Goal: Information Seeking & Learning: Learn about a topic

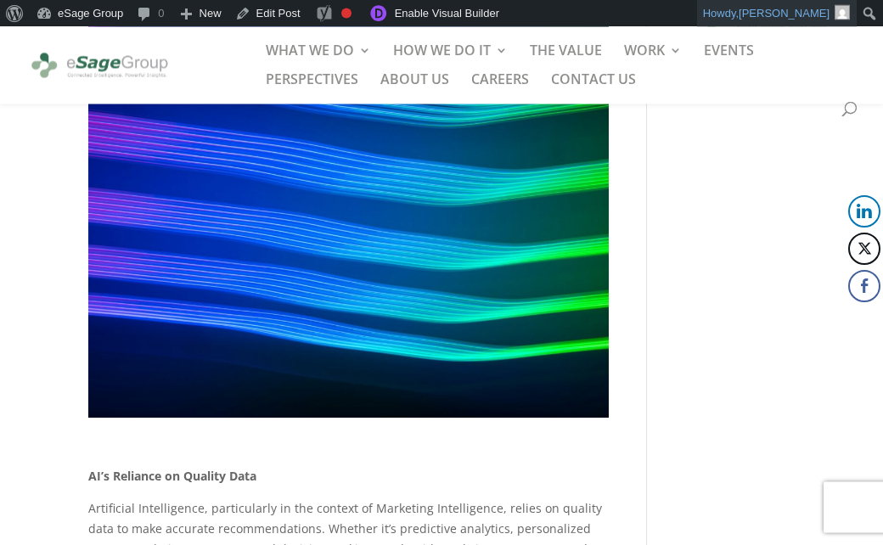
scroll to position [1252, 0]
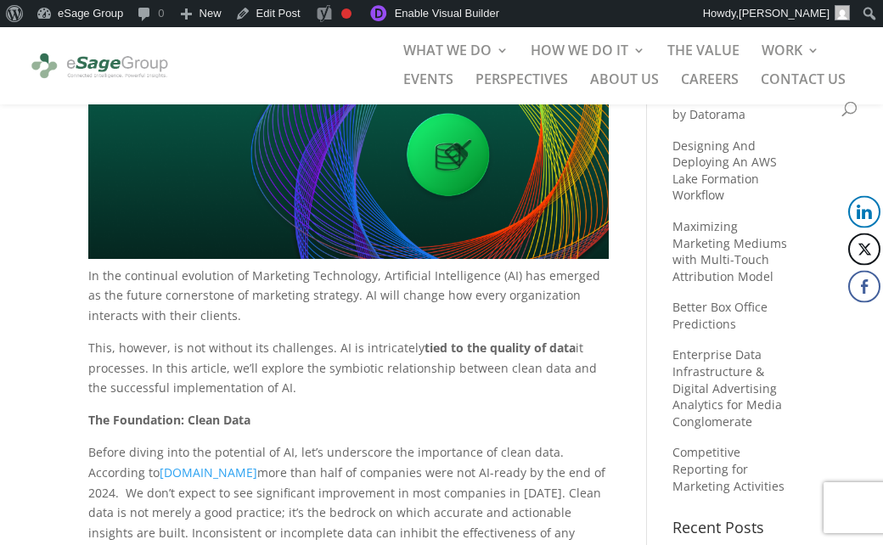
scroll to position [274, 0]
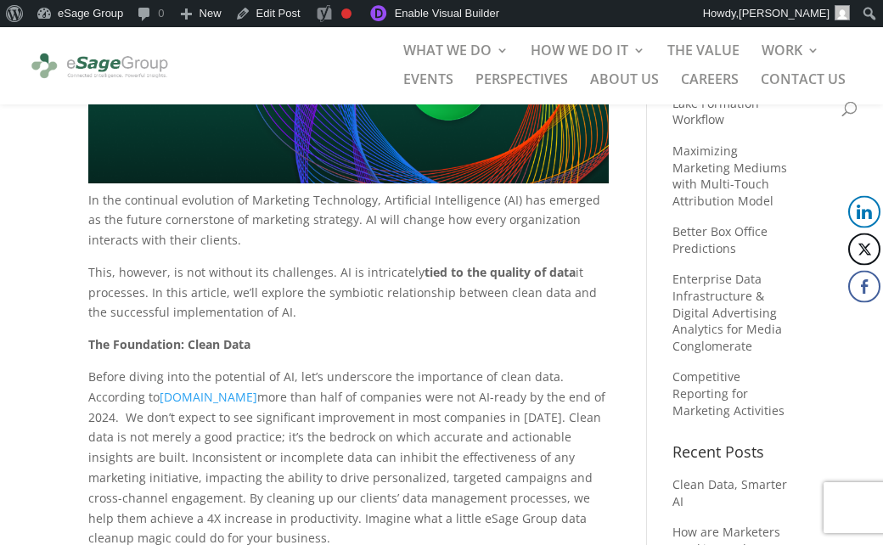
scroll to position [217, 0]
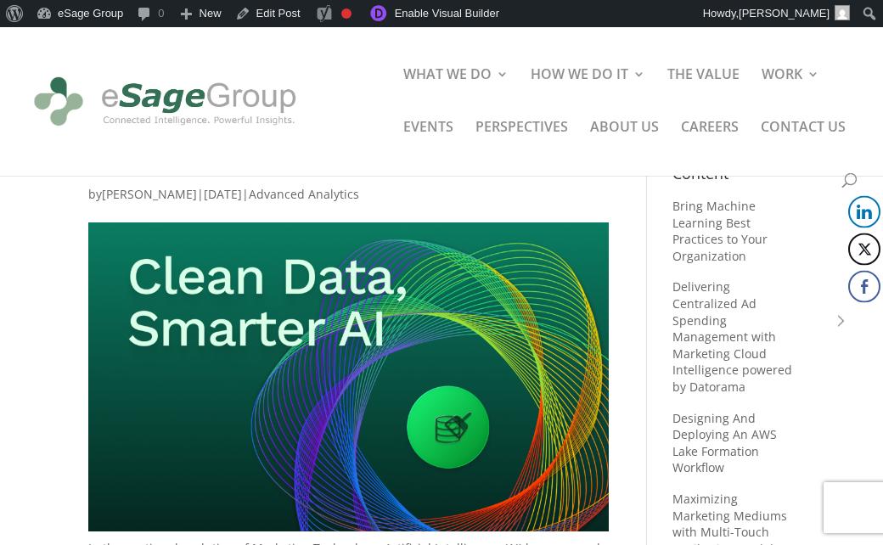
scroll to position [30, 0]
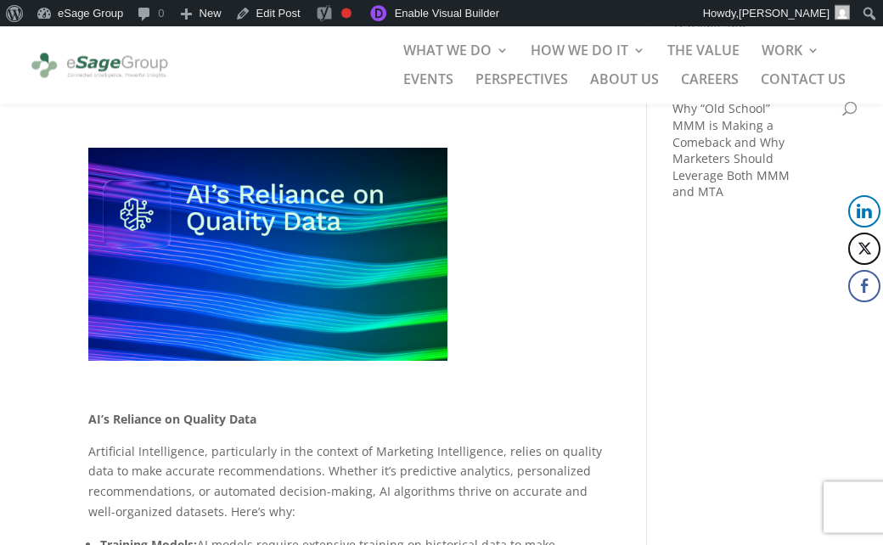
scroll to position [713, 0]
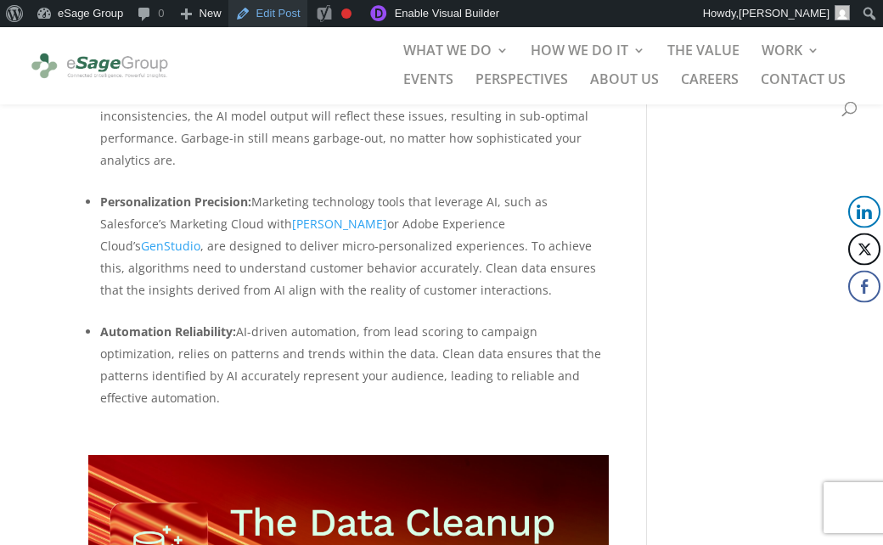
scroll to position [1344, 0]
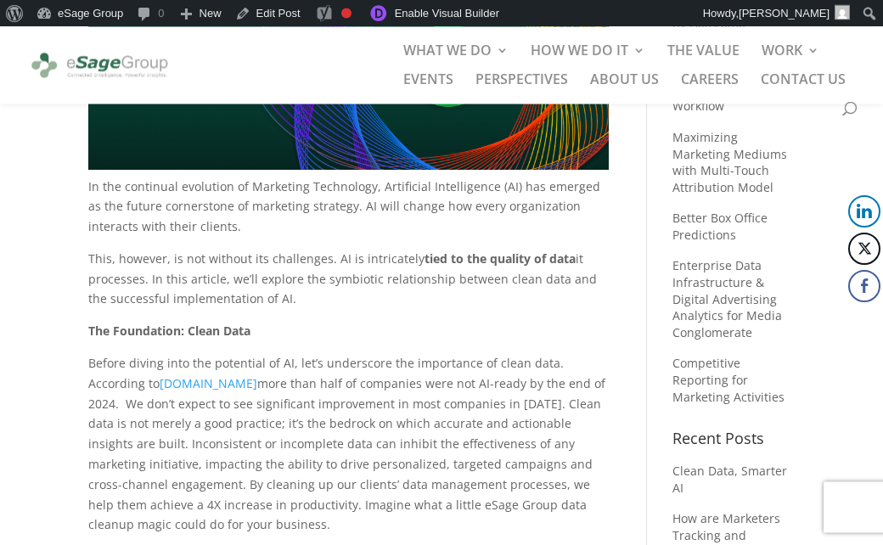
scroll to position [252, 0]
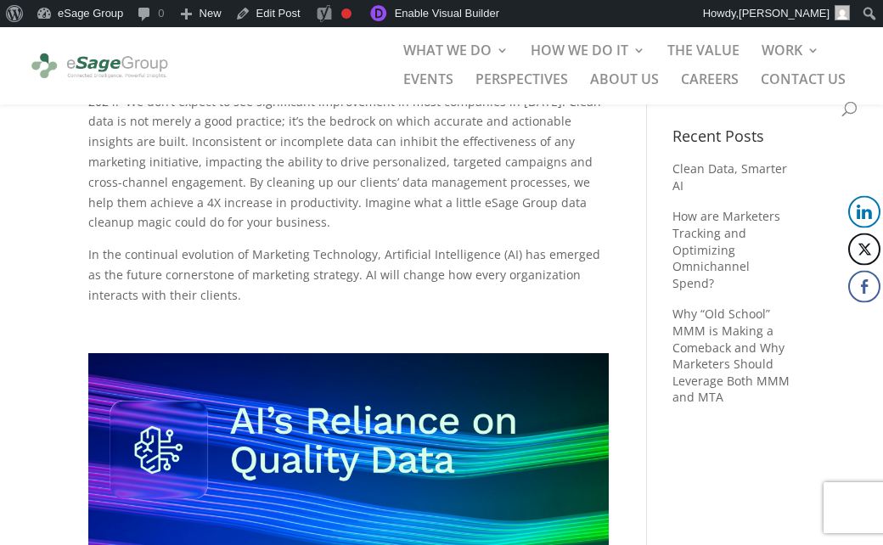
scroll to position [668, 0]
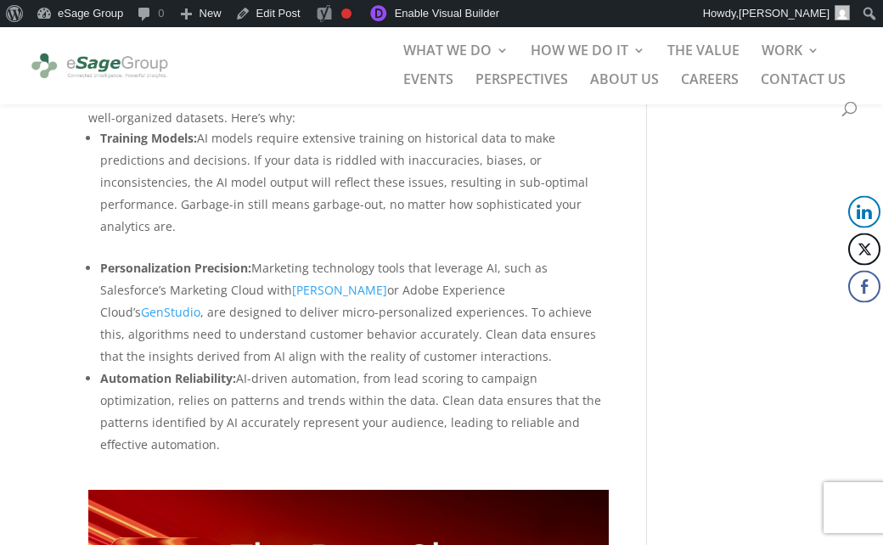
scroll to position [1192, 0]
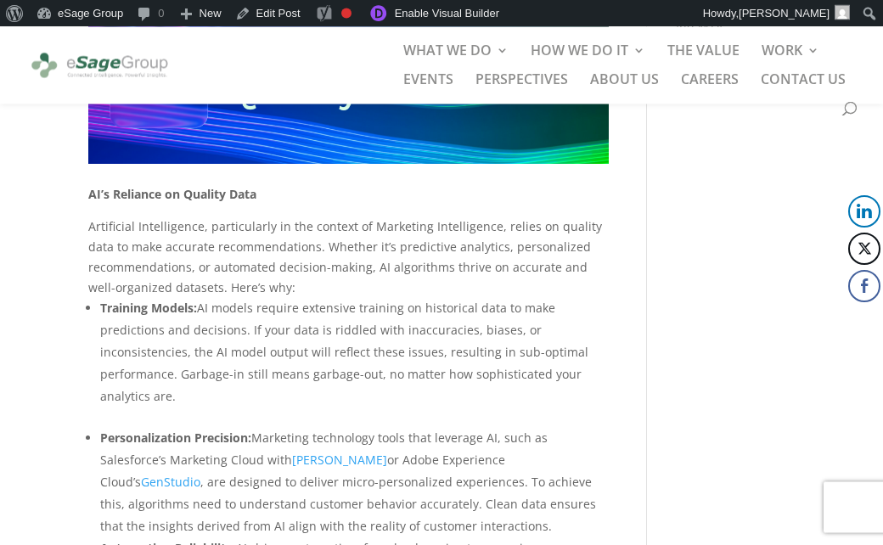
scroll to position [1037, 0]
